Goal: Information Seeking & Learning: Understand process/instructions

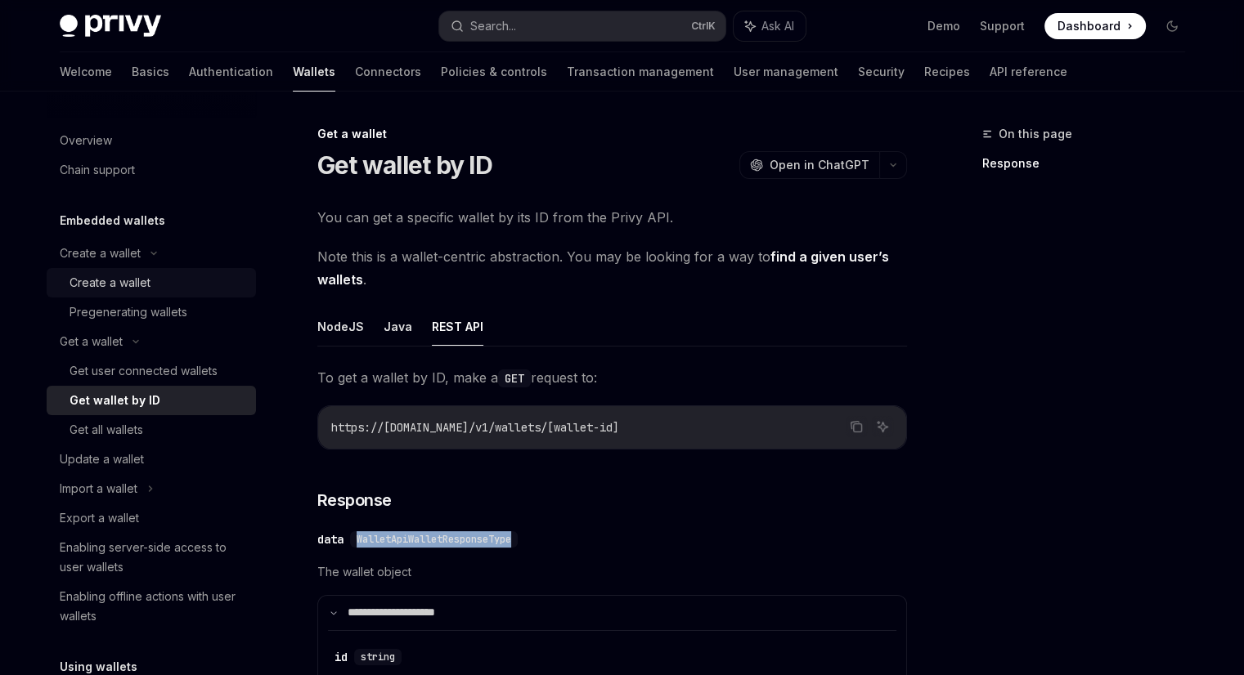
click at [123, 280] on div "Create a wallet" at bounding box center [110, 283] width 81 height 20
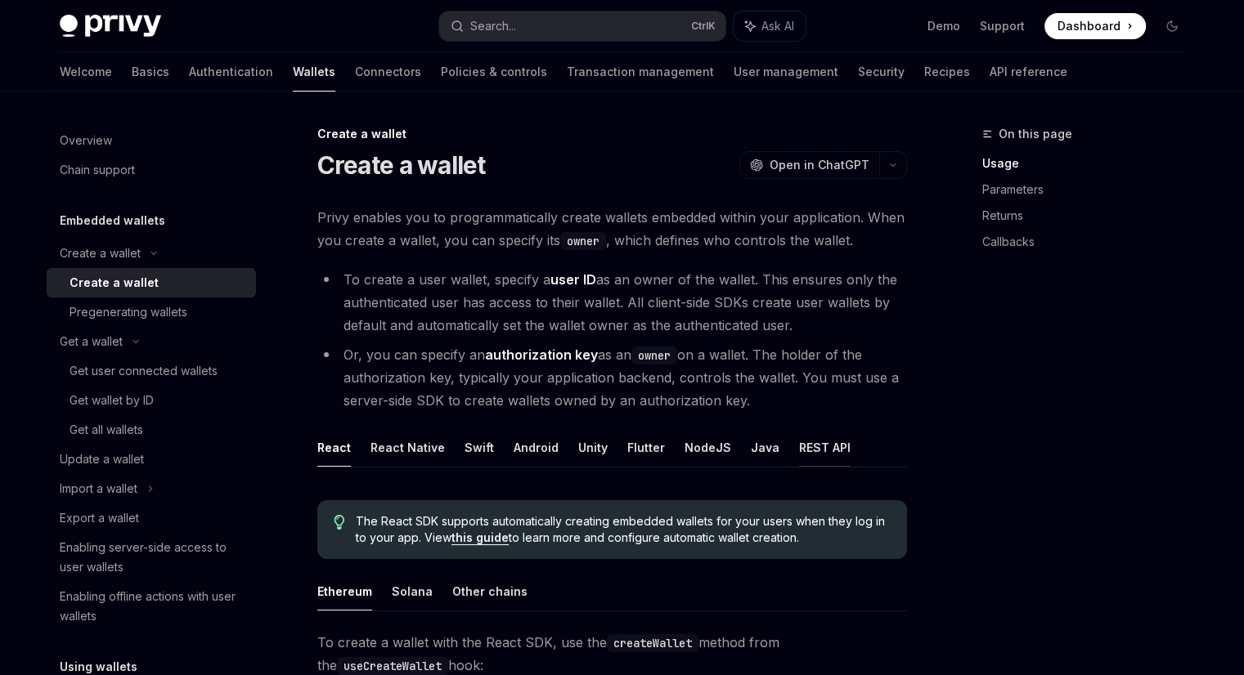
click at [818, 453] on button "REST API" at bounding box center [825, 447] width 52 height 38
type textarea "*"
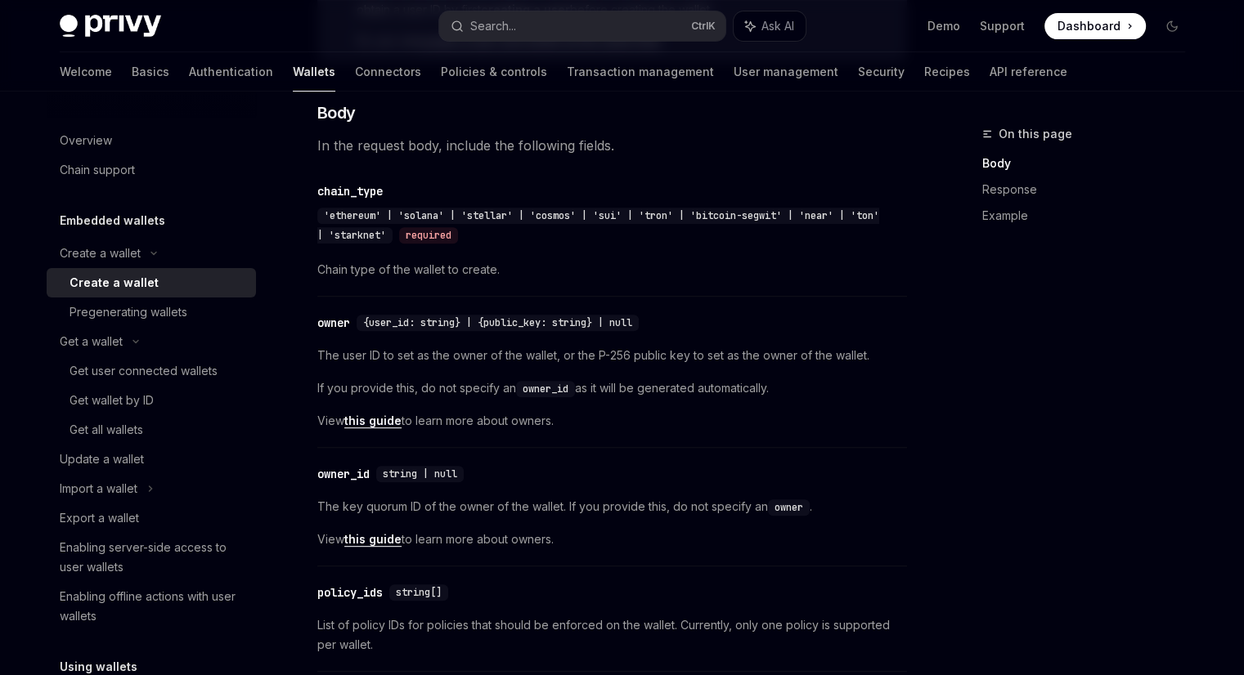
scroll to position [625, 0]
click at [354, 186] on div "chain_type" at bounding box center [349, 191] width 65 height 16
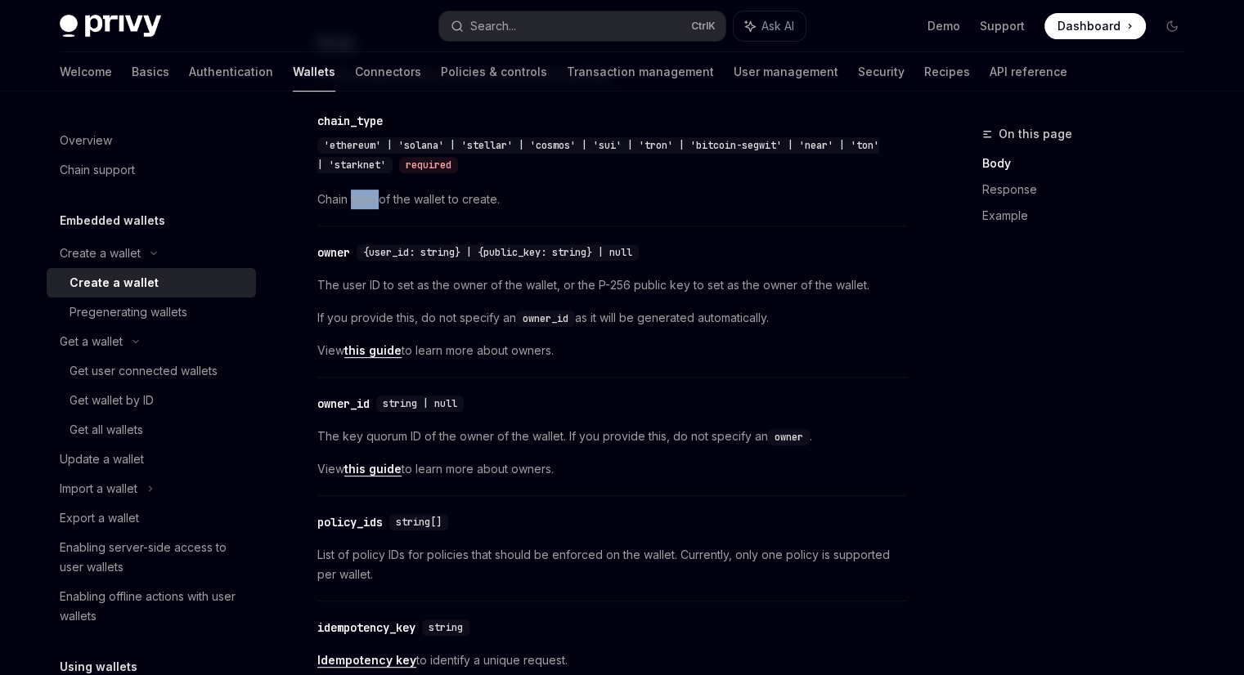
click at [354, 186] on div "​ chain_type 'ethereum' | 'solana' | 'stellar' | 'cosmos' | 'sui' | 'tron' | 'b…" at bounding box center [612, 164] width 590 height 123
drag, startPoint x: 392, startPoint y: 119, endPoint x: 318, endPoint y: 116, distance: 74.5
click at [318, 116] on div "​ chain_type 'ethereum' | 'solana' | 'stellar' | 'cosmos' | 'sui' | 'tron' | 'b…" at bounding box center [603, 142] width 573 height 62
copy div "chain_type"
